Goal: Task Accomplishment & Management: Use online tool/utility

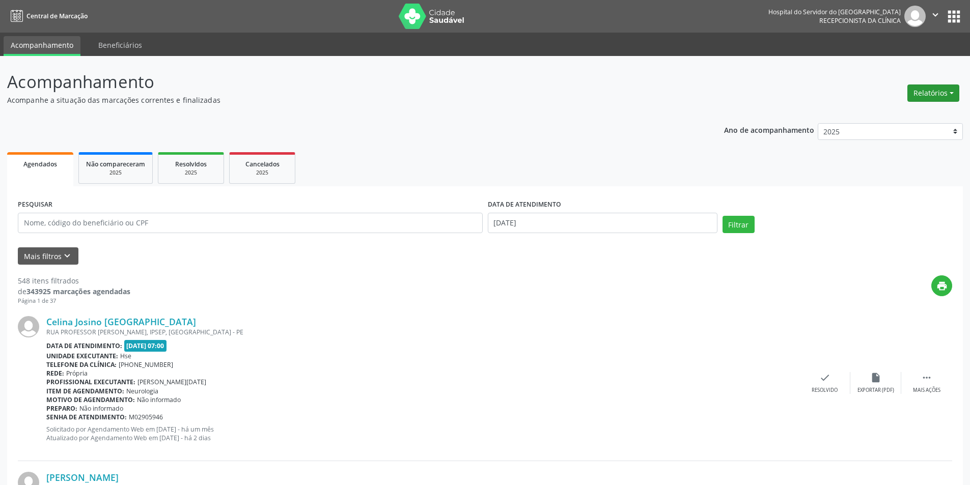
click at [924, 100] on button "Relatórios" at bounding box center [933, 93] width 52 height 17
click at [904, 117] on link "Agendamentos" at bounding box center [904, 115] width 109 height 14
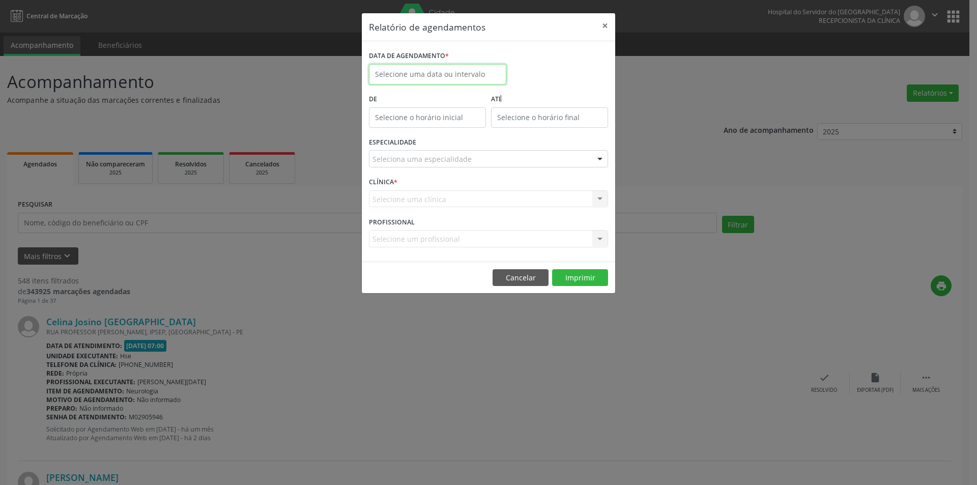
click at [409, 75] on input "text" at bounding box center [437, 74] width 137 height 20
click at [400, 169] on span "13" at bounding box center [403, 168] width 20 height 20
type input "[DATE]"
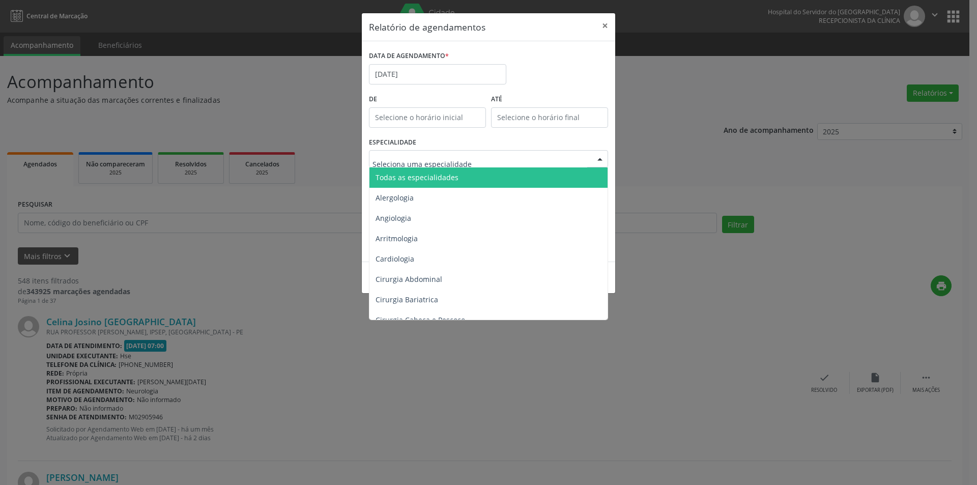
click at [418, 181] on span "Todas as especialidades" at bounding box center [417, 178] width 83 height 10
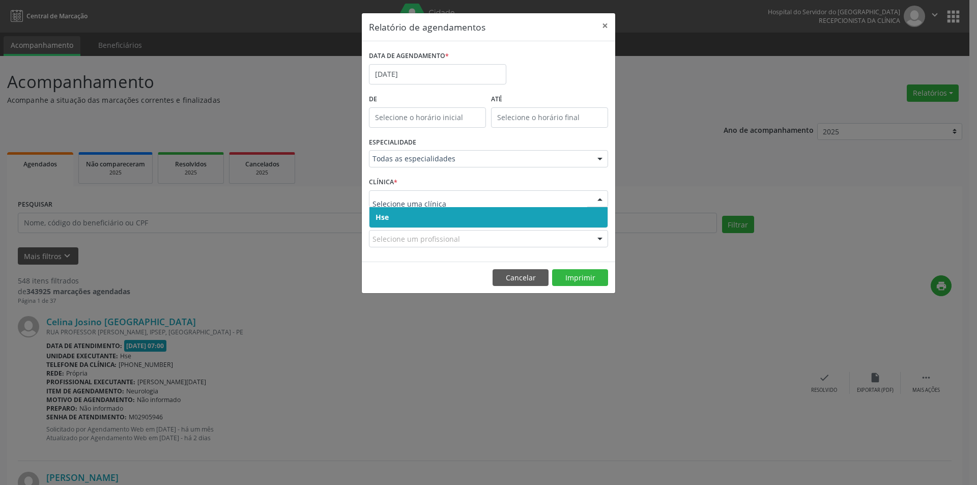
click at [402, 216] on span "Hse" at bounding box center [489, 217] width 238 height 20
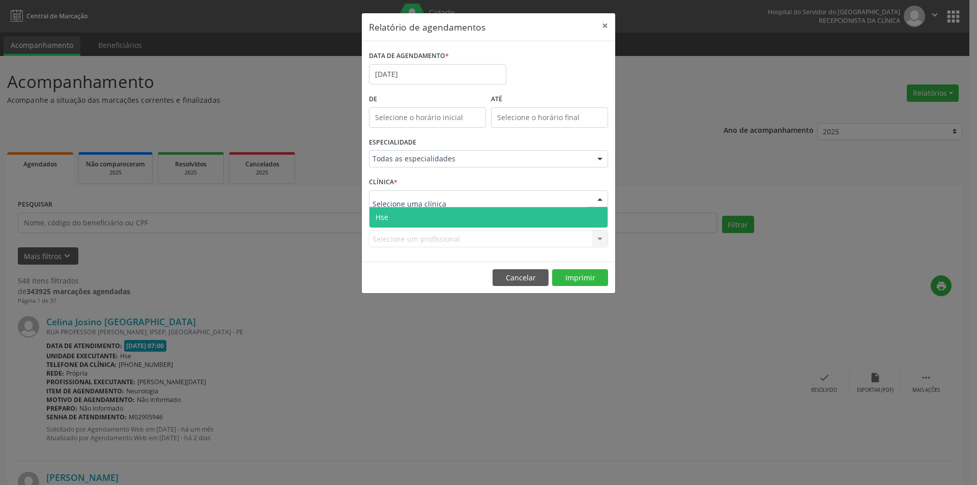
click at [407, 217] on span "Hse" at bounding box center [489, 217] width 238 height 20
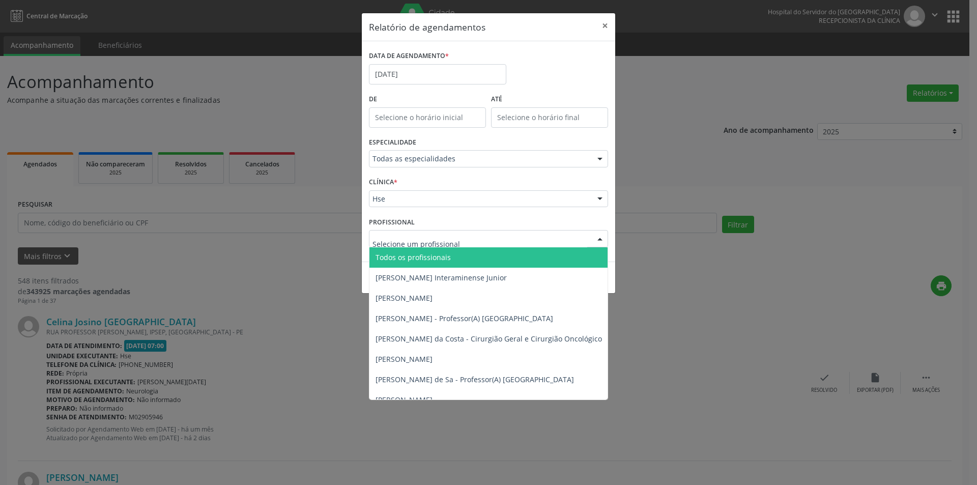
click at [407, 261] on span "Todos os profissionais" at bounding box center [413, 258] width 75 height 10
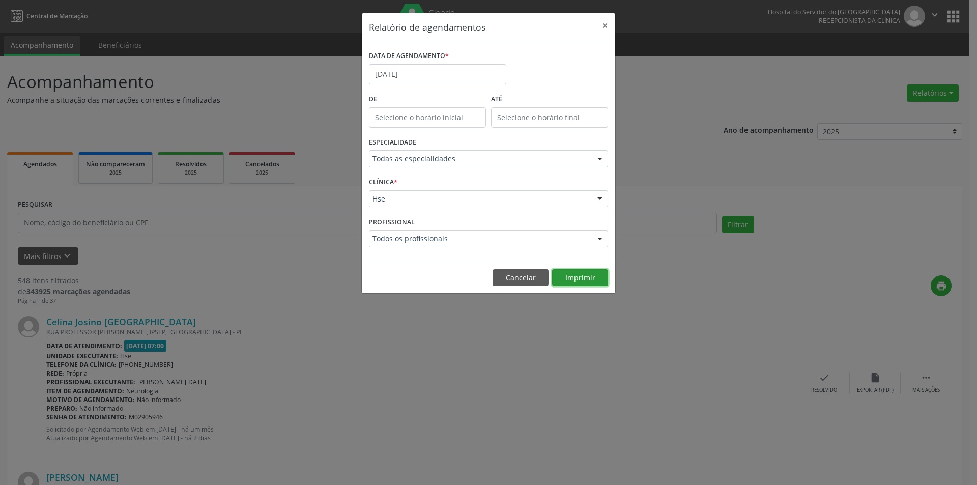
click at [576, 281] on button "Imprimir" at bounding box center [580, 277] width 56 height 17
